Goal: Task Accomplishment & Management: Complete application form

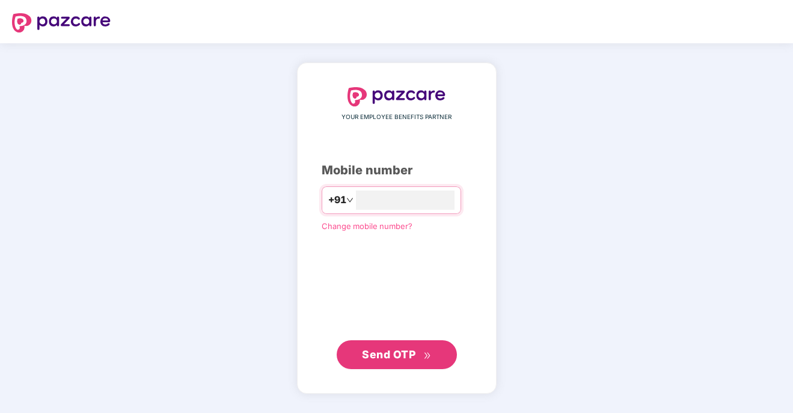
type input "**********"
click at [394, 347] on span "Send OTP" at bounding box center [396, 354] width 69 height 17
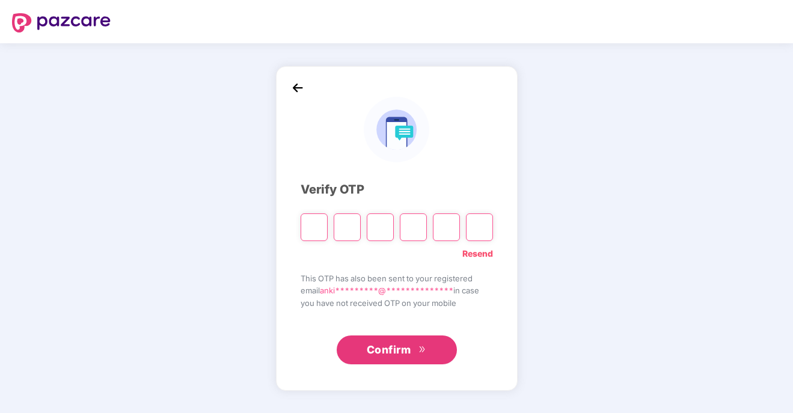
type input "*"
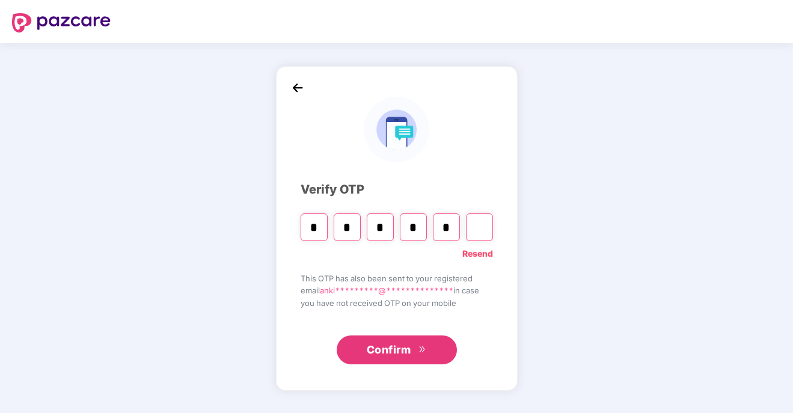
type input "*"
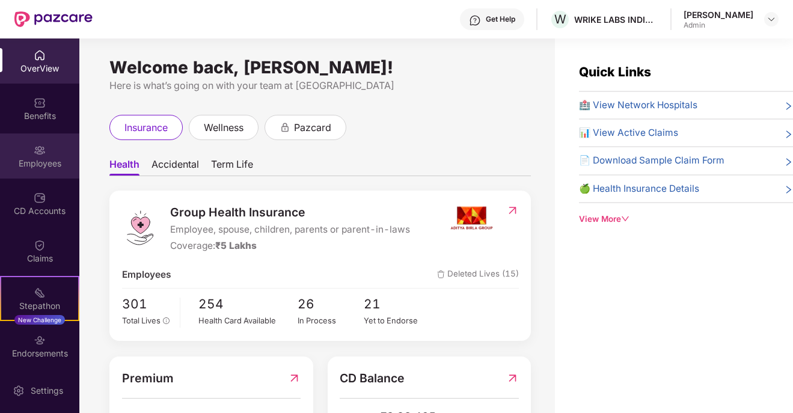
click at [38, 161] on div "Employees" at bounding box center [39, 164] width 79 height 12
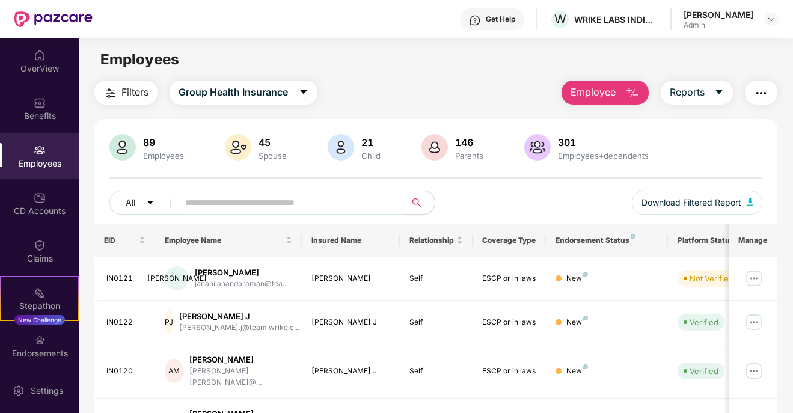
click at [601, 96] on span "Employee" at bounding box center [593, 92] width 45 height 15
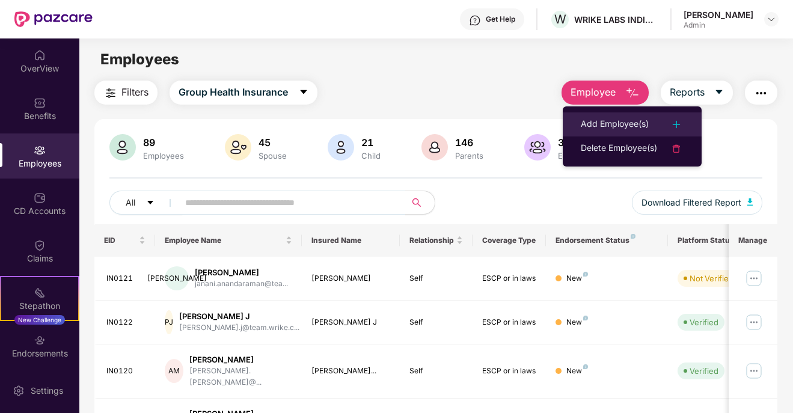
click at [599, 123] on div "Add Employee(s)" at bounding box center [615, 124] width 68 height 14
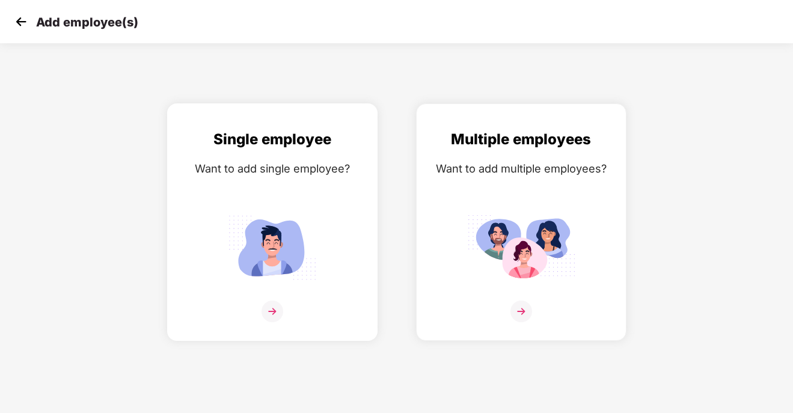
click at [277, 317] on img at bounding box center [273, 312] width 22 height 22
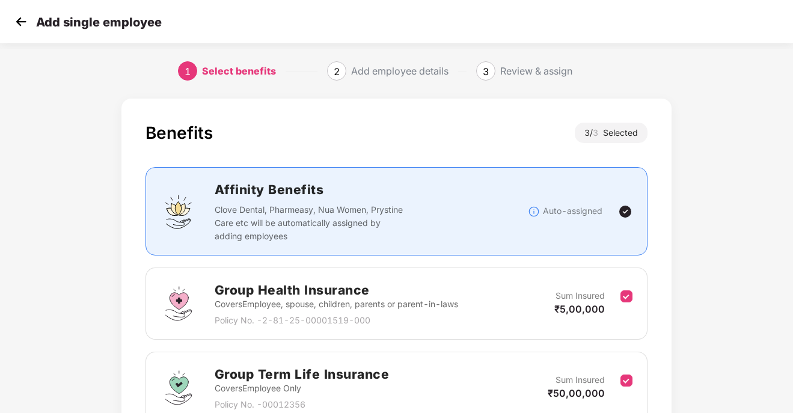
scroll to position [199, 0]
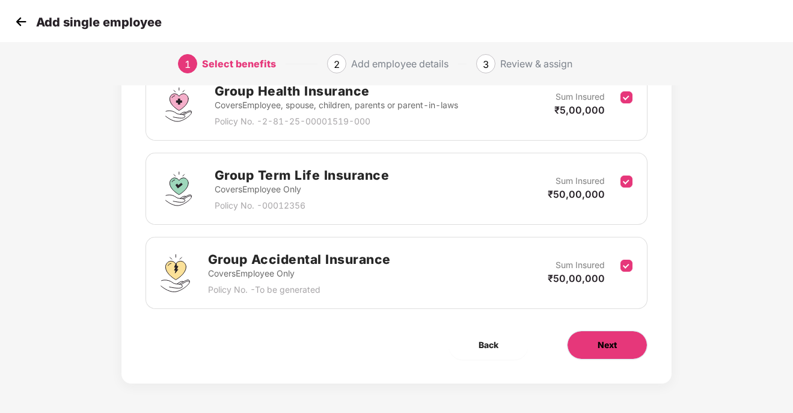
click at [609, 350] on span "Next" at bounding box center [607, 345] width 19 height 13
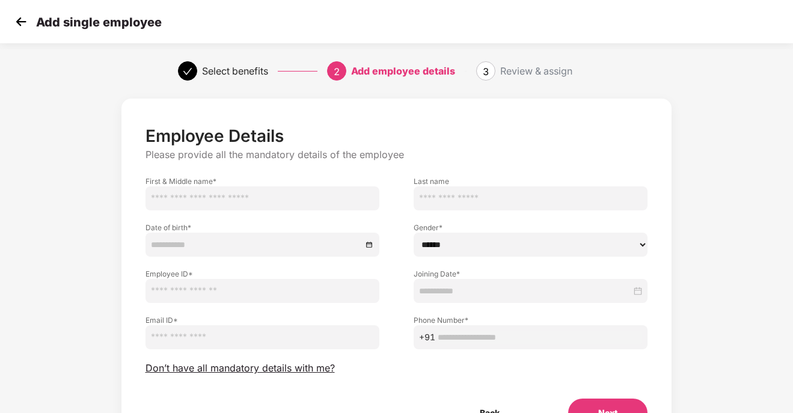
scroll to position [69, 0]
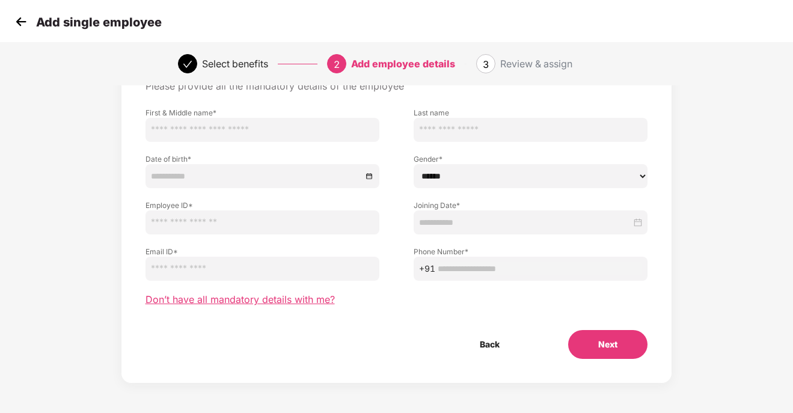
click at [231, 301] on span "Don’t have all mandatory details with me?" at bounding box center [240, 299] width 189 height 13
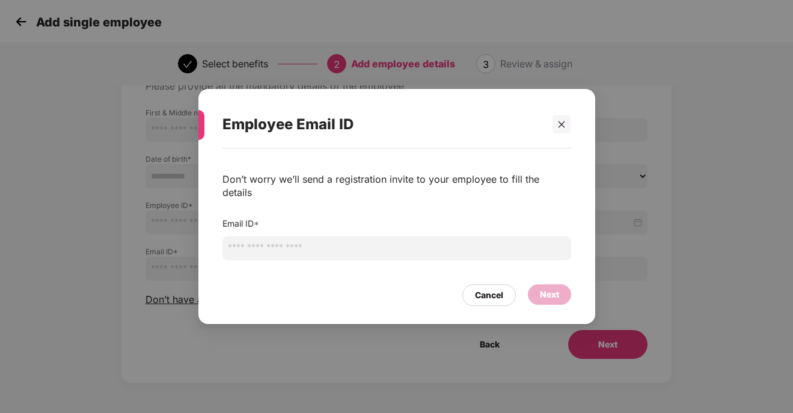
click at [301, 245] on input "email" at bounding box center [396, 248] width 349 height 24
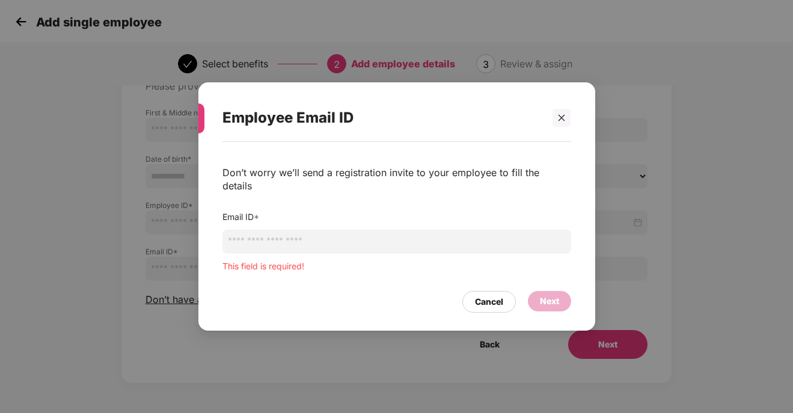
click at [284, 237] on input "email" at bounding box center [396, 242] width 349 height 24
paste input "**********"
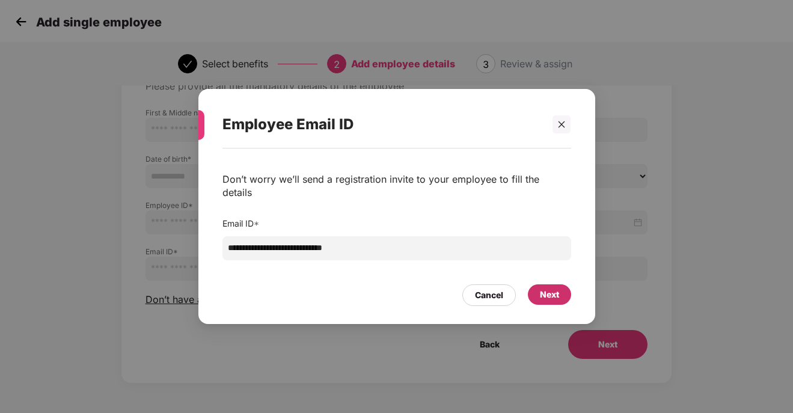
type input "**********"
click at [547, 292] on div "Next" at bounding box center [549, 294] width 19 height 13
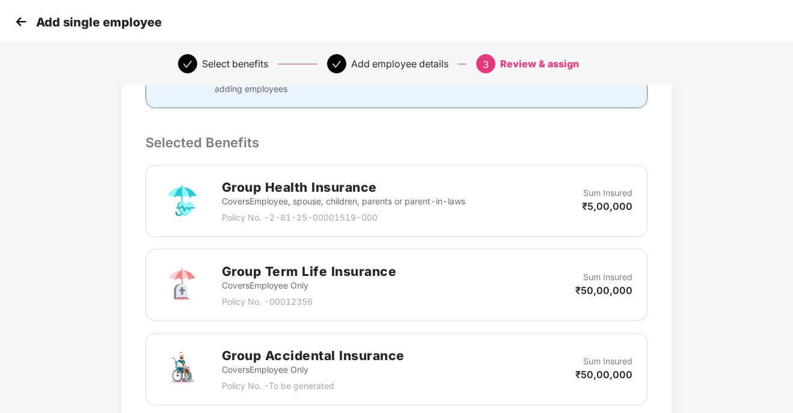
scroll to position [440, 0]
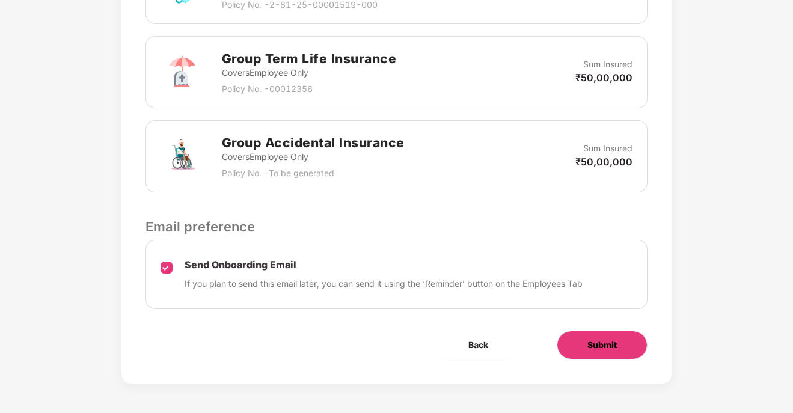
click at [617, 349] on button "Submit" at bounding box center [602, 345] width 91 height 29
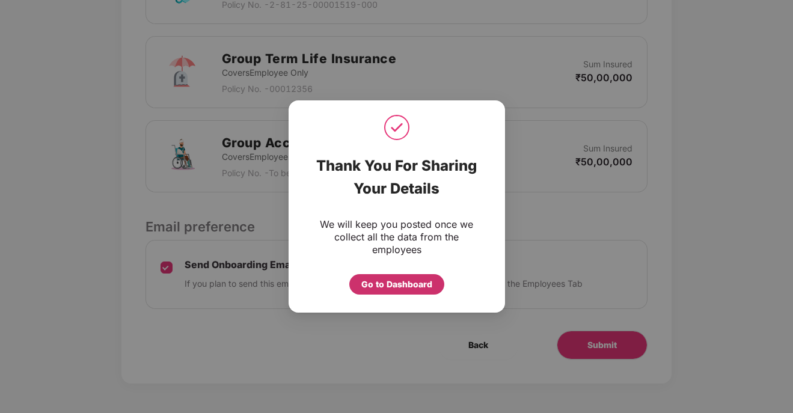
click at [385, 289] on div "Go to Dashboard" at bounding box center [396, 284] width 71 height 13
